Goal: Book appointment/travel/reservation

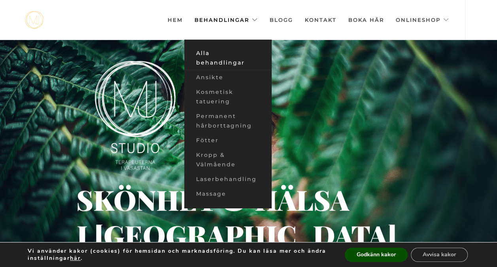
click at [218, 62] on link "Alla behandlingar" at bounding box center [227, 58] width 87 height 24
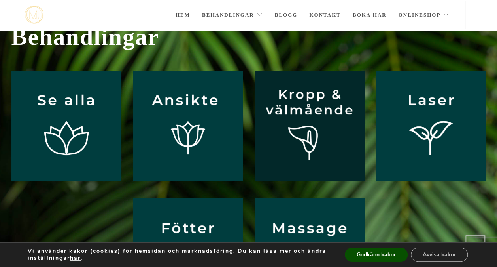
scroll to position [29, 0]
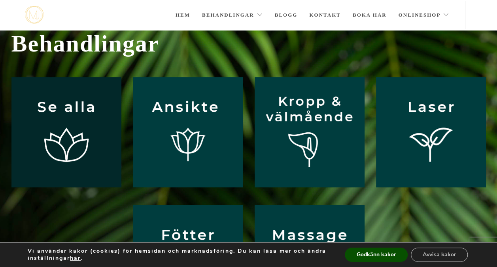
click at [60, 134] on img at bounding box center [66, 132] width 110 height 110
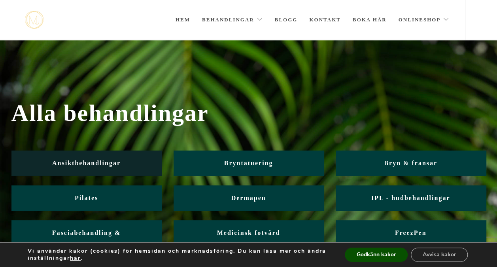
drag, startPoint x: 96, startPoint y: 164, endPoint x: 102, endPoint y: 160, distance: 7.6
click at [96, 164] on span "Ansiktbehandlingar" at bounding box center [86, 162] width 68 height 7
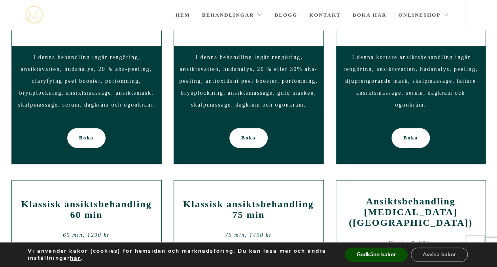
scroll to position [483, 0]
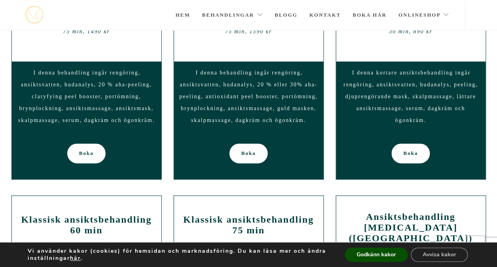
click at [244, 91] on div "I denna behandling ingår rengöring, ansiktsvatten, hudanalys, 20 % eller 30% ah…" at bounding box center [249, 96] width 150 height 70
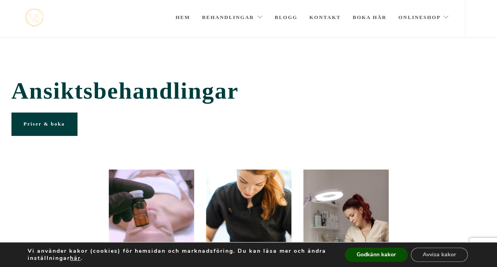
scroll to position [0, 0]
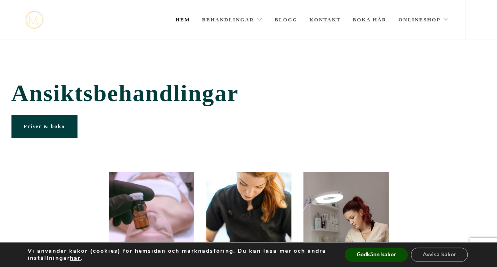
click at [180, 24] on link "Hem" at bounding box center [183, 20] width 15 height 40
click at [182, 20] on link "Hem" at bounding box center [183, 20] width 15 height 40
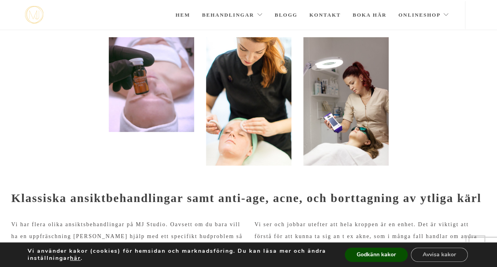
scroll to position [97, 0]
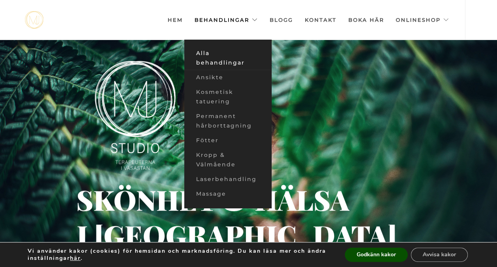
click at [210, 62] on link "Alla behandlingar" at bounding box center [227, 58] width 87 height 24
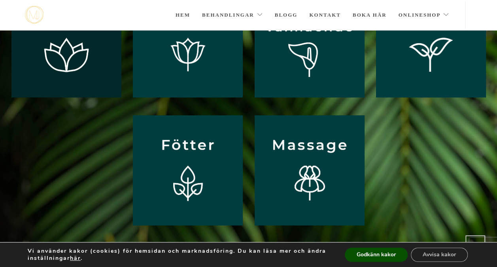
scroll to position [100, 0]
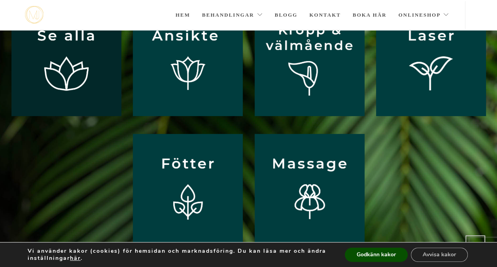
click at [76, 74] on img at bounding box center [66, 61] width 110 height 110
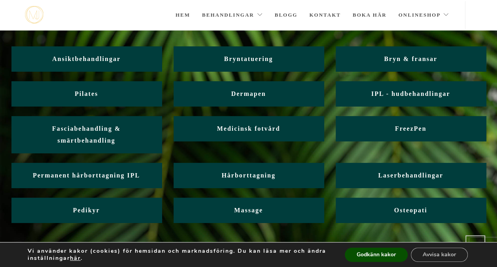
scroll to position [65, 0]
